Goal: Task Accomplishment & Management: Use online tool/utility

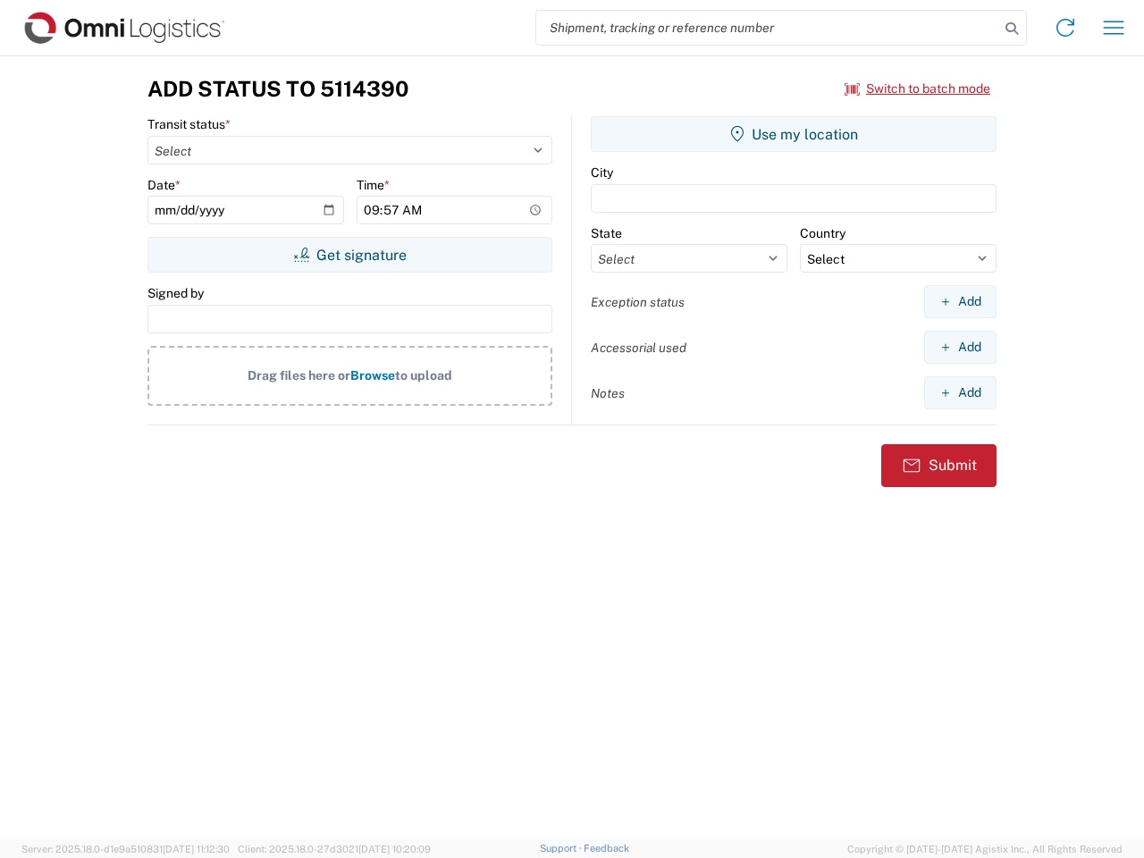
click at [768, 28] on input "search" at bounding box center [767, 28] width 463 height 34
click at [1012, 29] on icon at bounding box center [1011, 28] width 25 height 25
click at [1065, 28] on icon at bounding box center [1065, 27] width 29 height 29
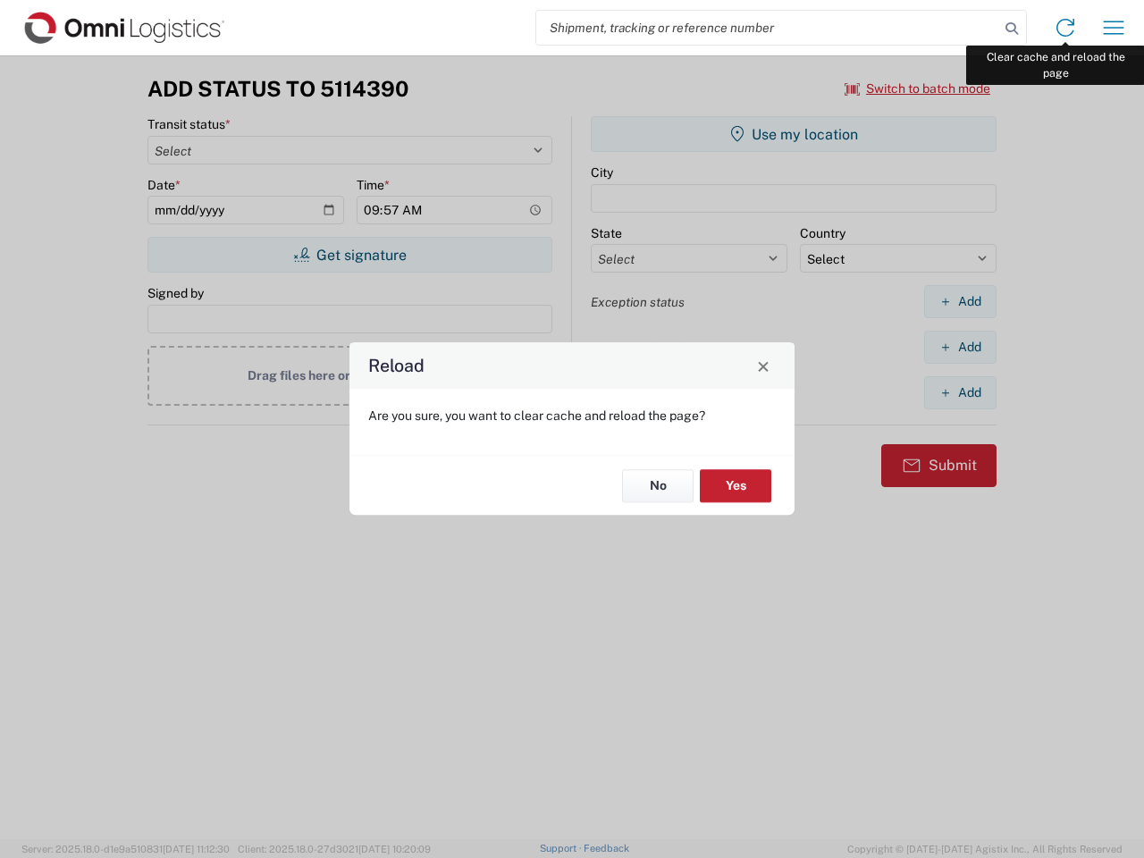
click at [1114, 28] on div "Reload Are you sure, you want to clear cache and reload the page? No Yes" at bounding box center [572, 429] width 1144 height 858
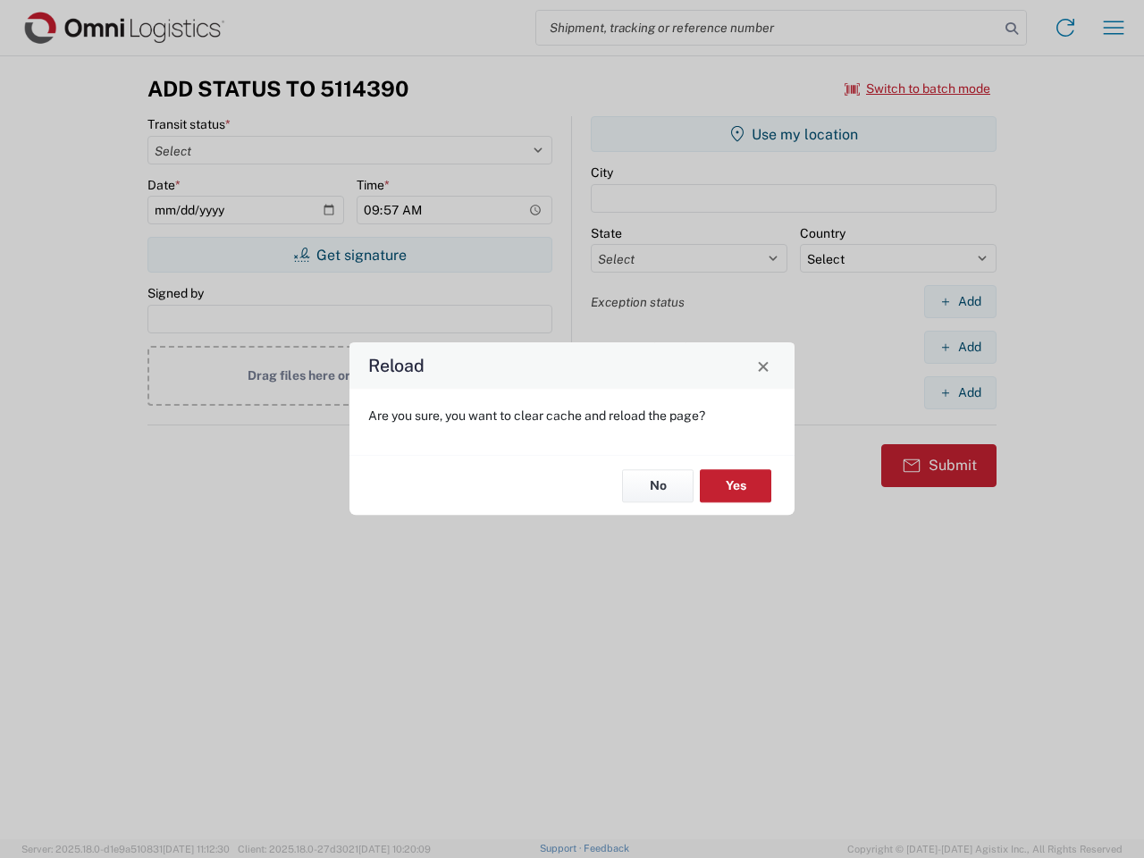
click at [918, 88] on div "Reload Are you sure, you want to clear cache and reload the page? No Yes" at bounding box center [572, 429] width 1144 height 858
click at [349, 255] on div "Reload Are you sure, you want to clear cache and reload the page? No Yes" at bounding box center [572, 429] width 1144 height 858
click at [794, 134] on div "Reload Are you sure, you want to clear cache and reload the page? No Yes" at bounding box center [572, 429] width 1144 height 858
click at [960, 301] on div "Reload Are you sure, you want to clear cache and reload the page? No Yes" at bounding box center [572, 429] width 1144 height 858
click at [960, 347] on div "Reload Are you sure, you want to clear cache and reload the page? No Yes" at bounding box center [572, 429] width 1144 height 858
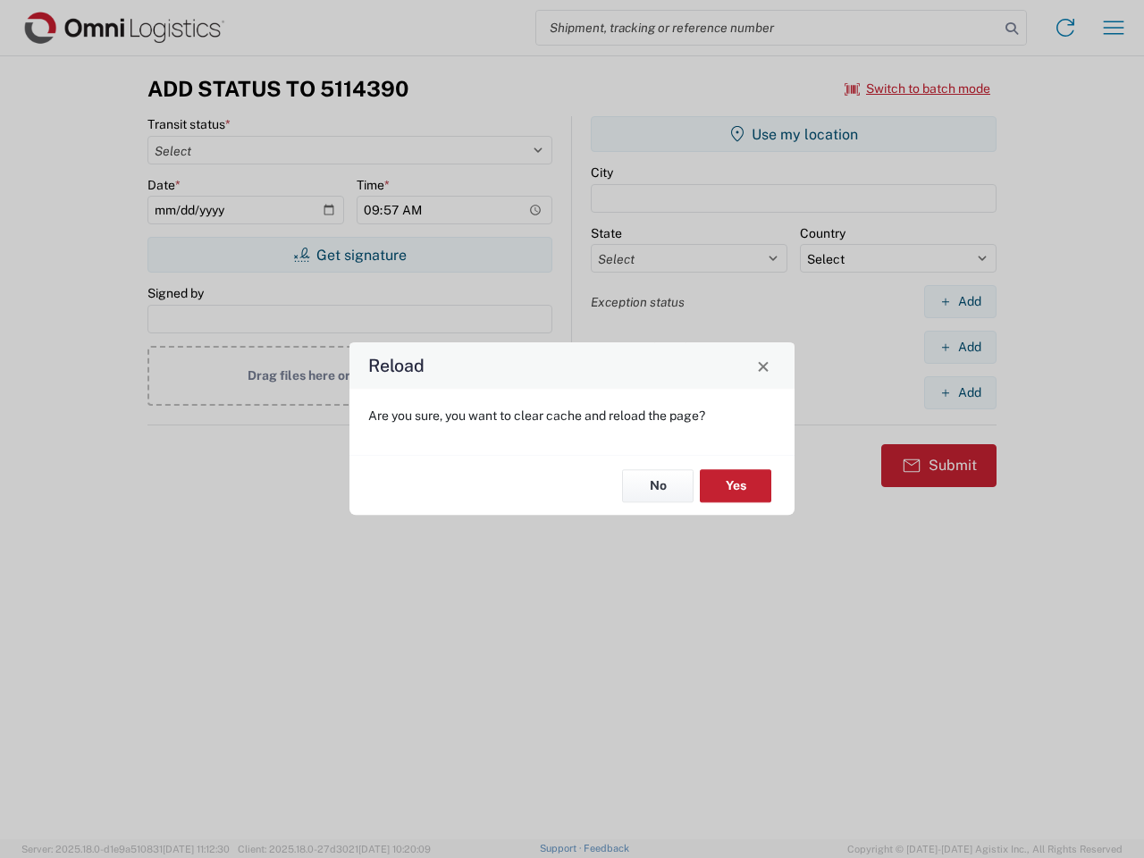
click at [960, 392] on div "Reload Are you sure, you want to clear cache and reload the page? No Yes" at bounding box center [572, 429] width 1144 height 858
